Goal: Task Accomplishment & Management: Manage account settings

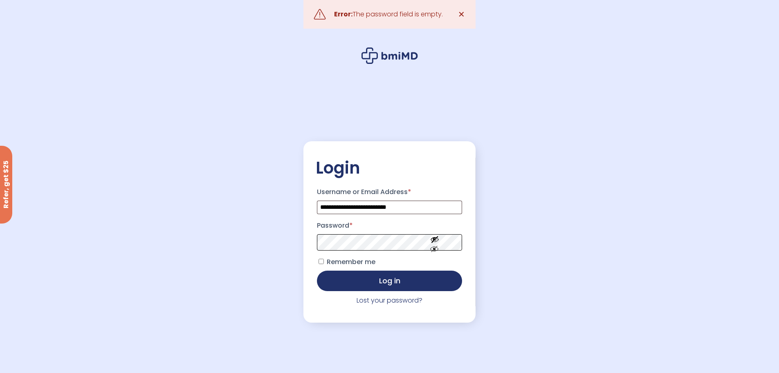
click at [317, 270] on button "Log in" at bounding box center [390, 280] width 146 height 20
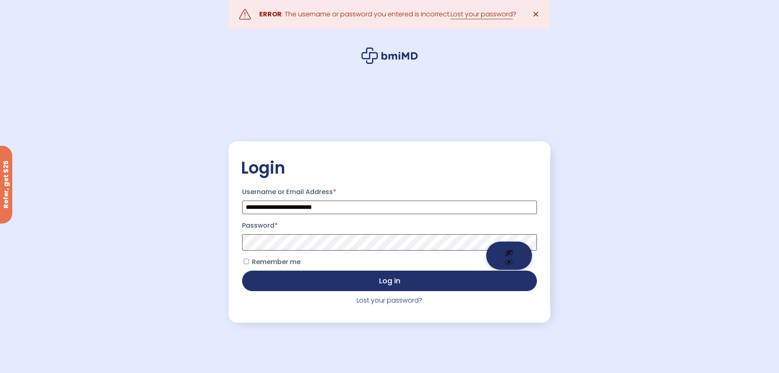
click at [509, 243] on button "Show password" at bounding box center [509, 255] width 46 height 28
click at [504, 248] on button "Hide password" at bounding box center [509, 255] width 46 height 28
click at [242, 270] on button "Log in" at bounding box center [389, 280] width 295 height 20
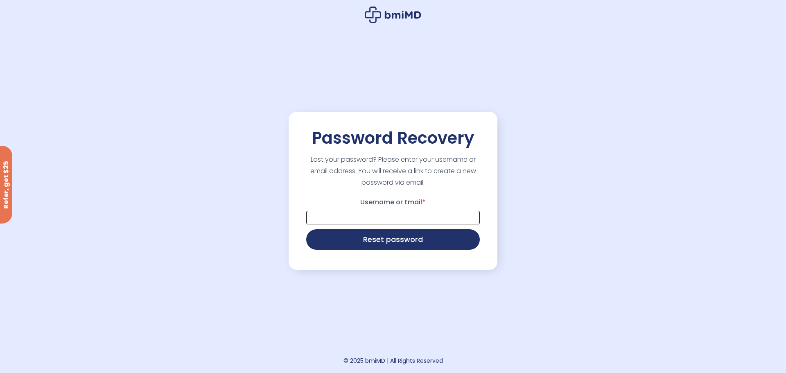
click at [366, 212] on input "Username or Email *" at bounding box center [392, 218] width 173 height 14
type input "**********"
click at [306, 229] on button "Reset password" at bounding box center [392, 239] width 173 height 20
